Goal: Information Seeking & Learning: Learn about a topic

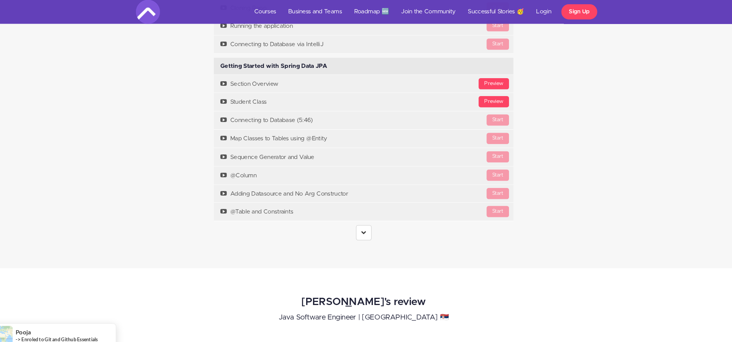
scroll to position [2273, 0]
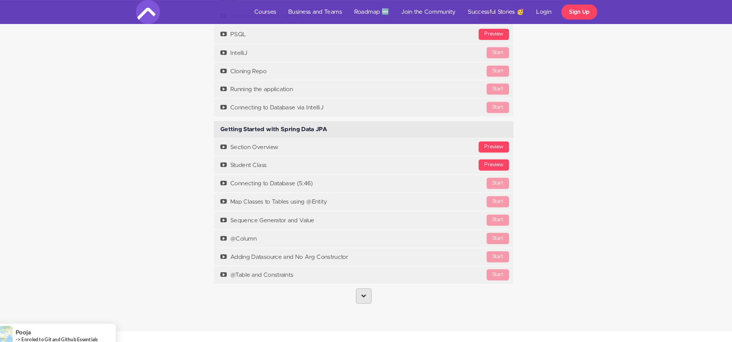
click at [367, 290] on link at bounding box center [366, 282] width 15 height 14
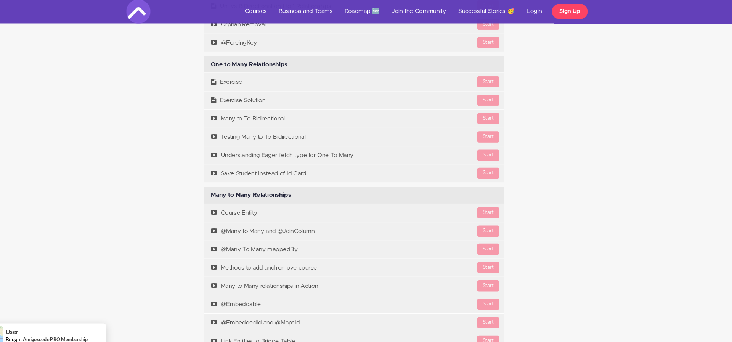
scroll to position [3045, 0]
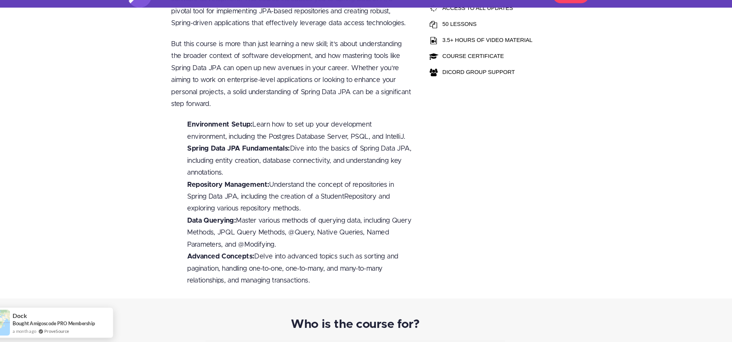
scroll to position [277, 5]
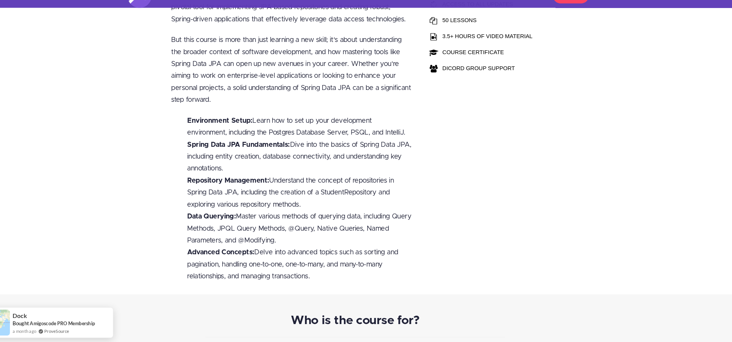
click at [443, 144] on div "Key Features BEGINNER TO ADVANCED LIFETIME COURSE ACCESS ACCESS TO ALL UPDATES …" at bounding box center [482, 115] width 122 height 362
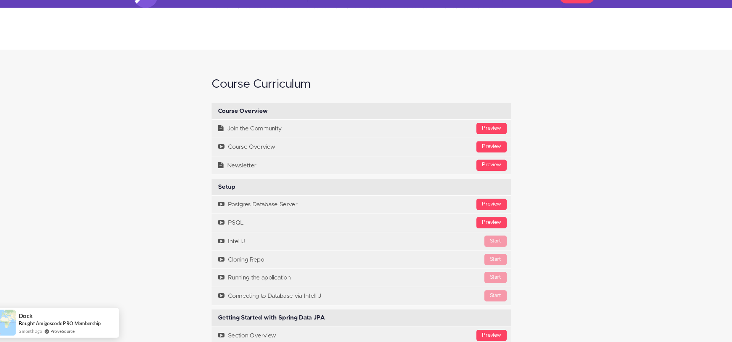
scroll to position [2087, 5]
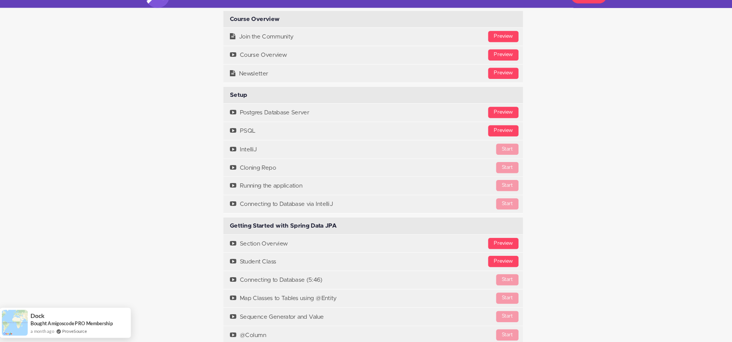
scroll to position [2169, 5]
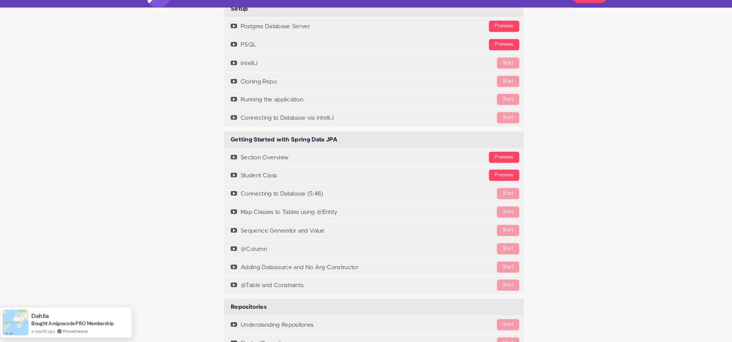
scroll to position [2256, 5]
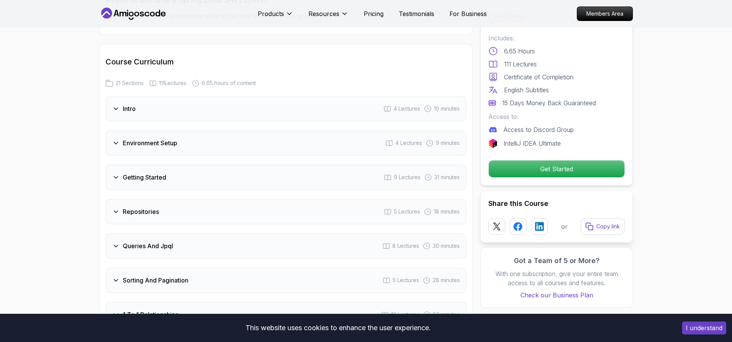
scroll to position [893, 0]
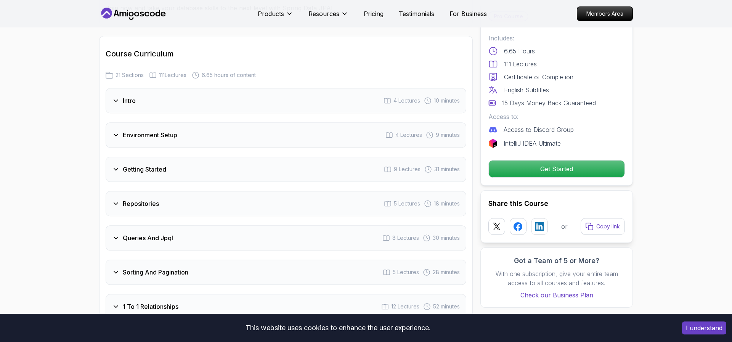
click at [247, 157] on div "Getting Started 9 Lectures 31 minutes" at bounding box center [286, 169] width 360 height 25
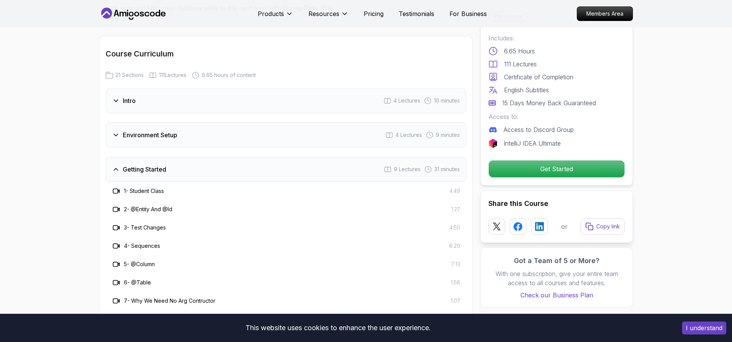
click at [247, 157] on div "Getting Started 9 Lectures 31 minutes" at bounding box center [286, 169] width 360 height 25
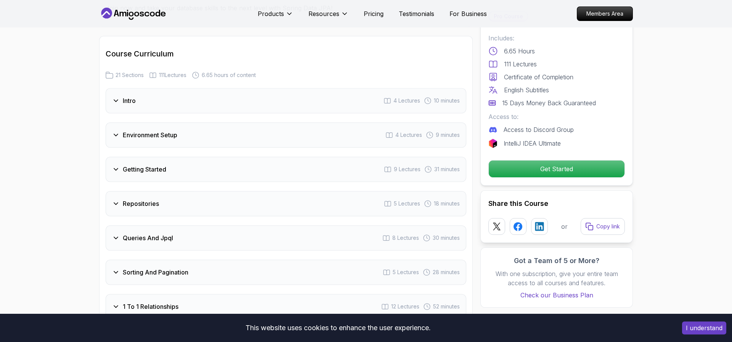
click at [203, 127] on div "Environment Setup 4 Lectures 9 minutes" at bounding box center [286, 134] width 360 height 25
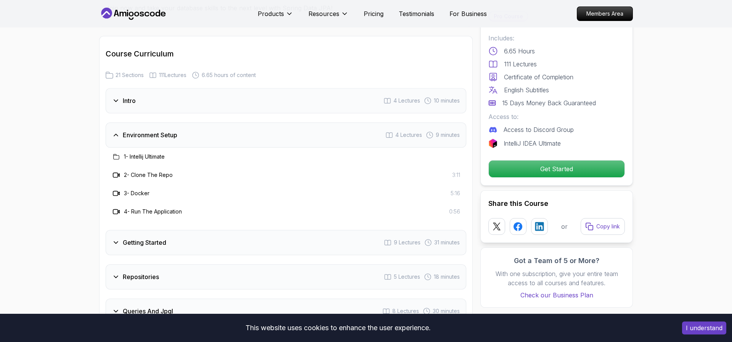
click at [203, 127] on div "Environment Setup 4 Lectures 9 minutes" at bounding box center [286, 134] width 360 height 25
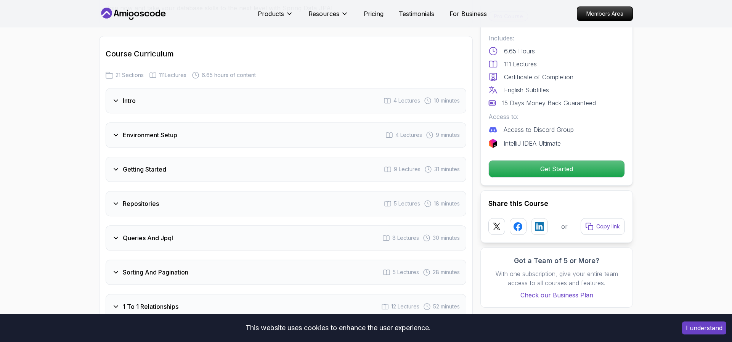
click at [197, 94] on div "Intro 4 Lectures 10 minutes" at bounding box center [286, 100] width 360 height 25
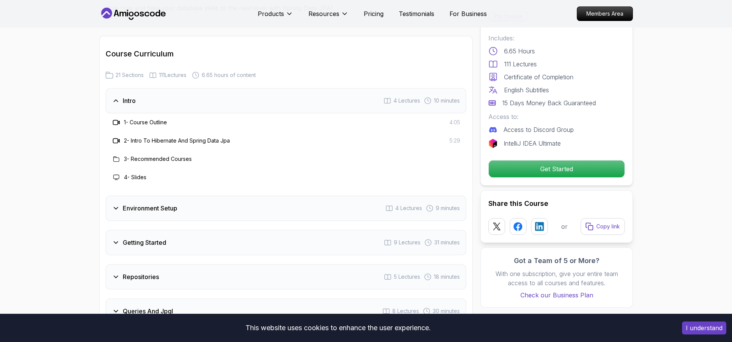
click at [197, 94] on div "Intro 4 Lectures 10 minutes" at bounding box center [286, 100] width 360 height 25
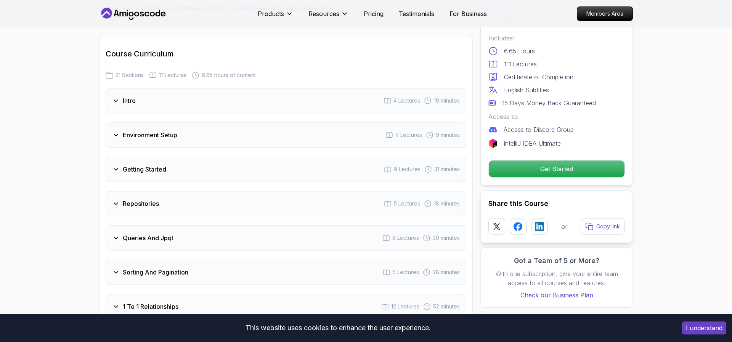
click at [171, 158] on div "Getting Started 9 Lectures 31 minutes" at bounding box center [286, 169] width 360 height 25
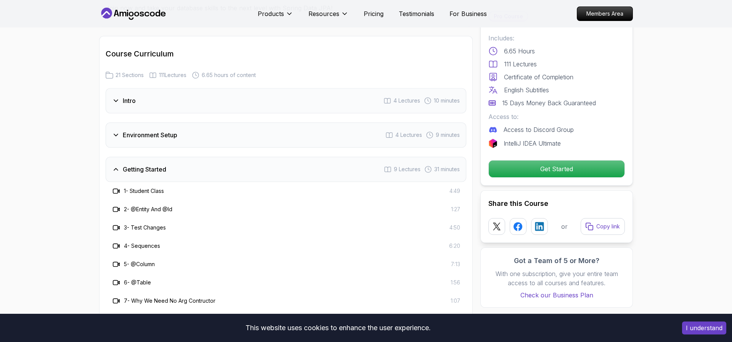
click at [171, 158] on div "Getting Started 9 Lectures 31 minutes" at bounding box center [286, 169] width 360 height 25
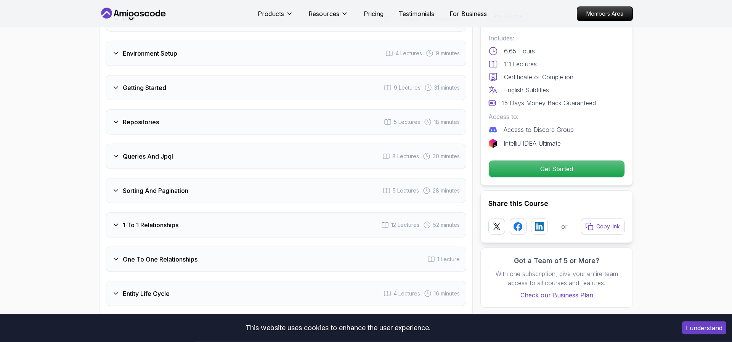
scroll to position [978, 0]
